Goal: Obtain resource: Obtain resource

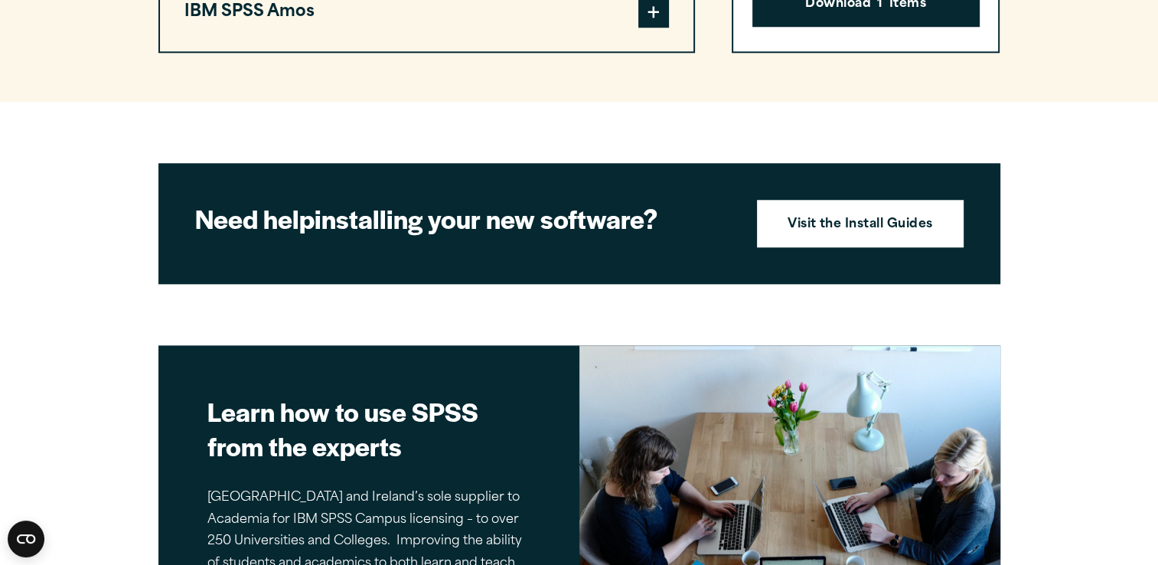
scroll to position [1657, 0]
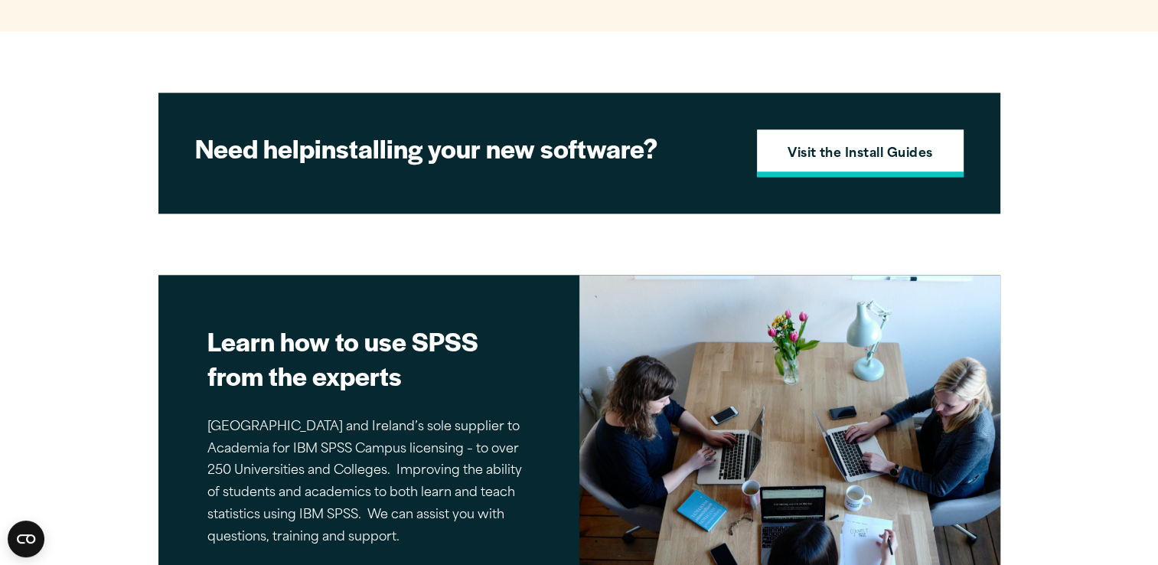
click at [789, 161] on link "Visit the Install Guides" at bounding box center [860, 152] width 207 height 47
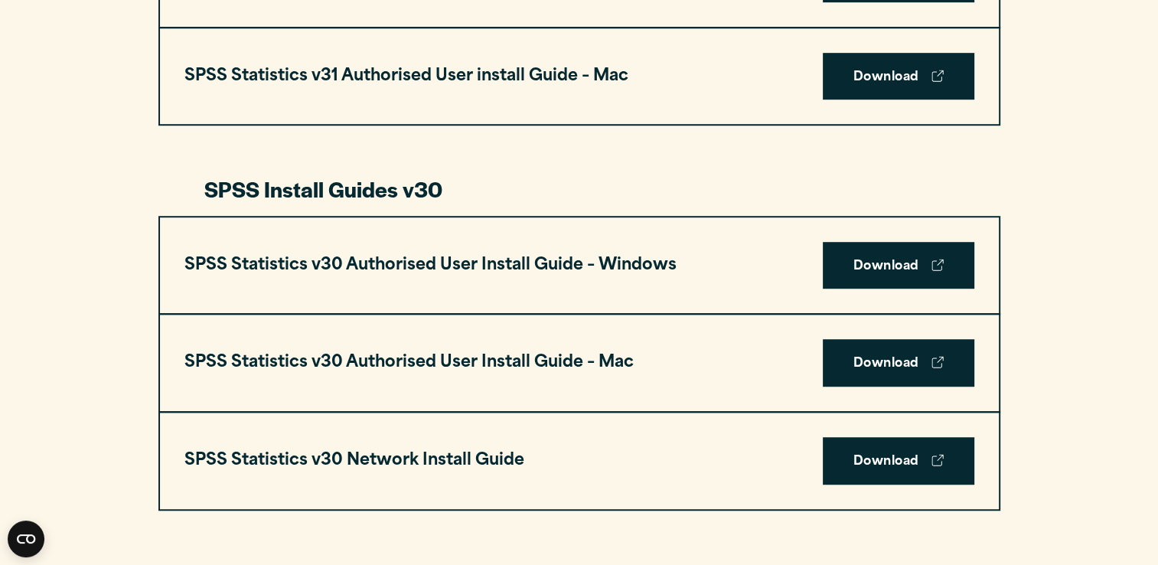
scroll to position [968, 0]
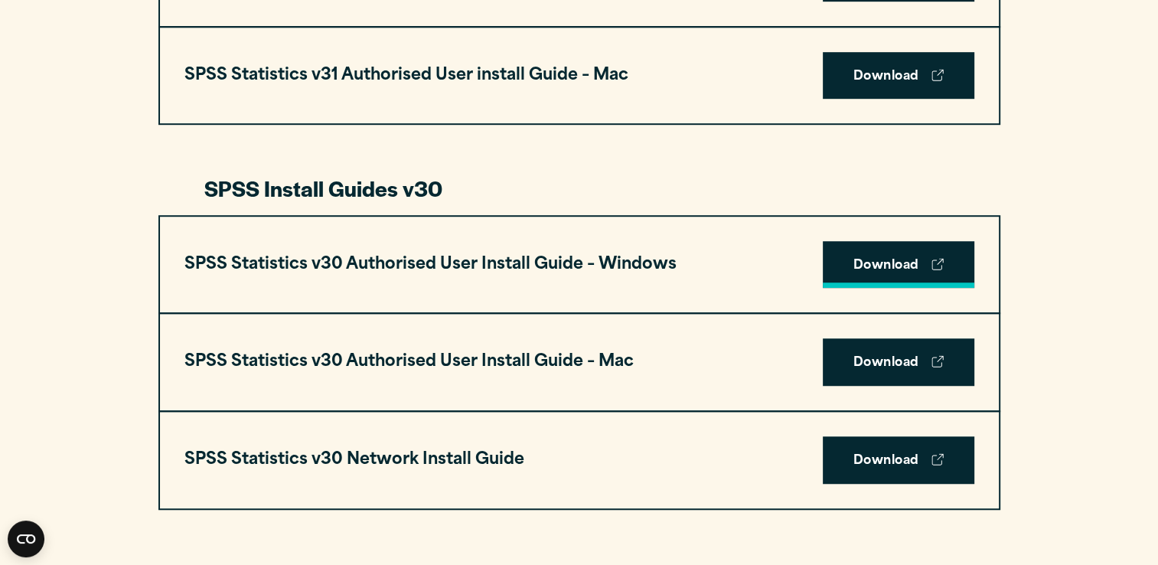
click at [879, 260] on link "Download" at bounding box center [899, 264] width 152 height 47
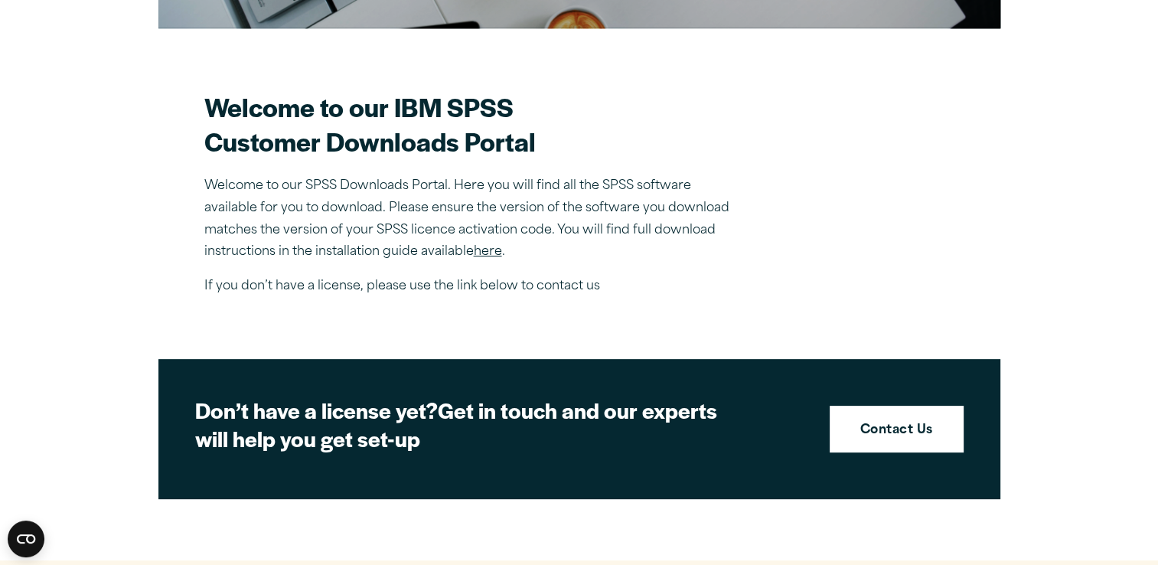
scroll to position [395, 0]
click at [489, 248] on link "here" at bounding box center [488, 252] width 28 height 12
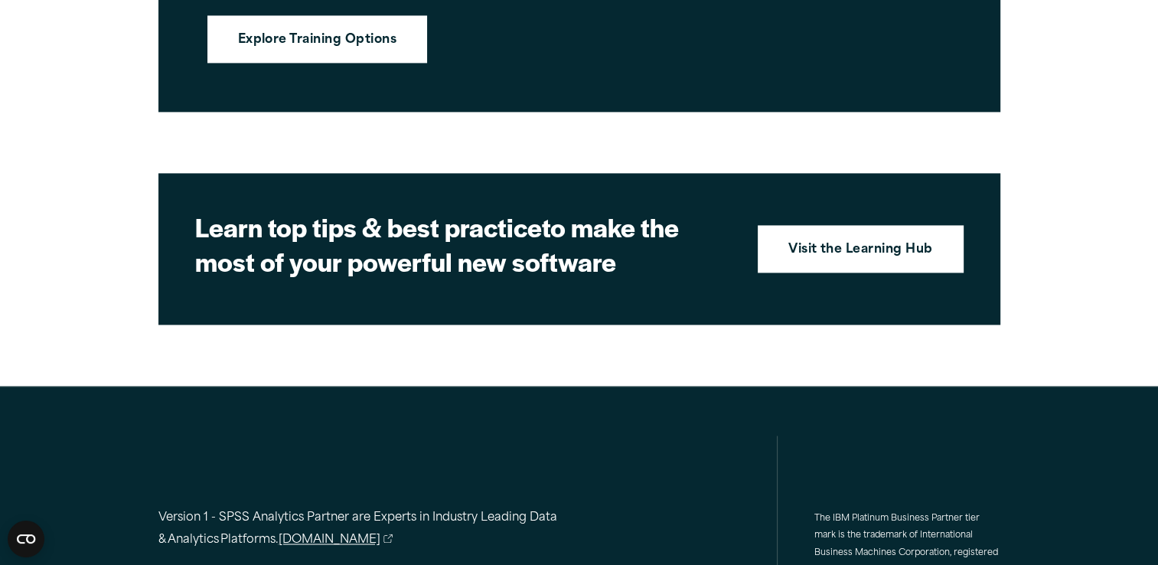
scroll to position [2346, 0]
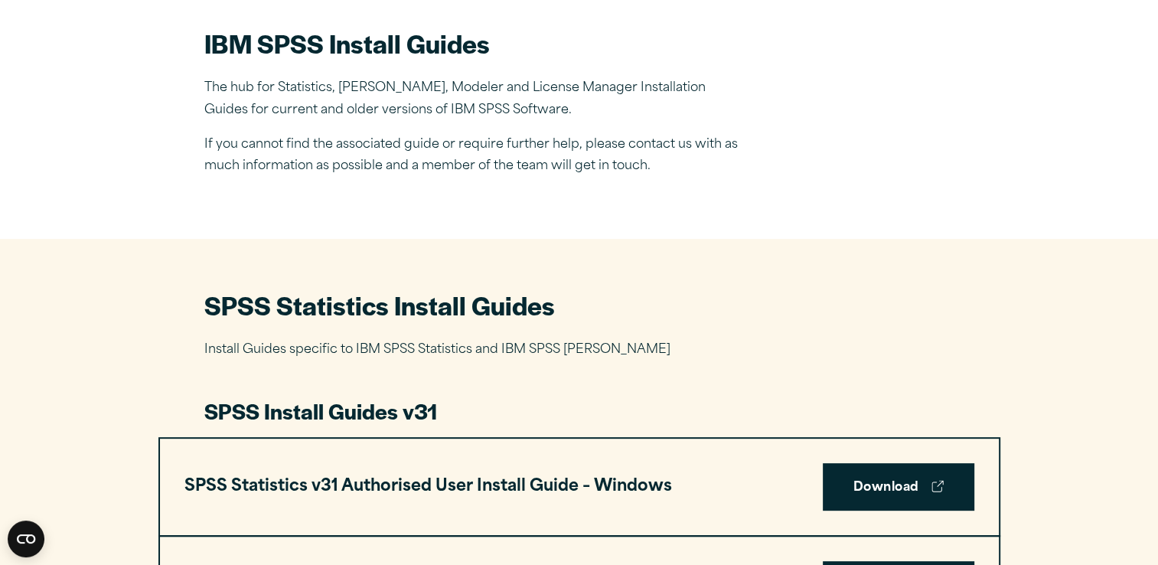
scroll to position [459, 0]
